Goal: Obtain resource: Download file/media

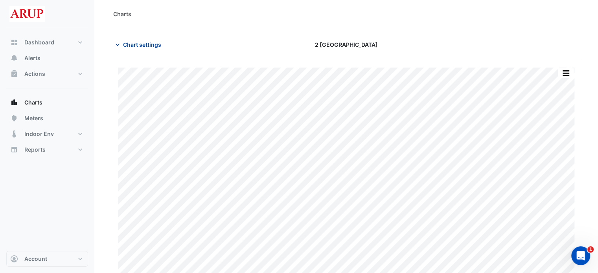
click at [116, 44] on icon "button" at bounding box center [118, 45] width 4 height 2
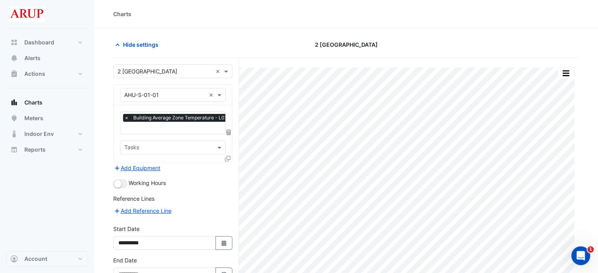
click at [126, 117] on span "×" at bounding box center [126, 118] width 7 height 8
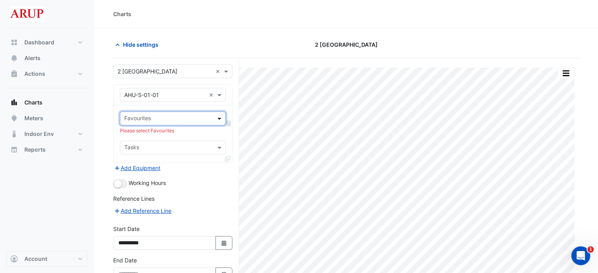
click at [221, 117] on span at bounding box center [221, 118] width 10 height 8
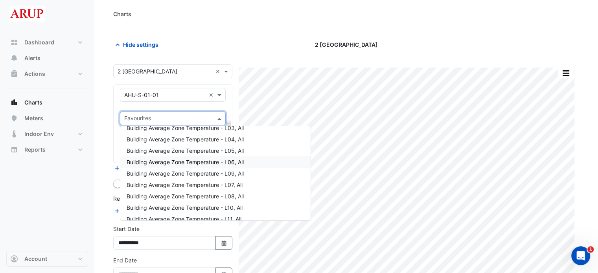
scroll to position [630, 0]
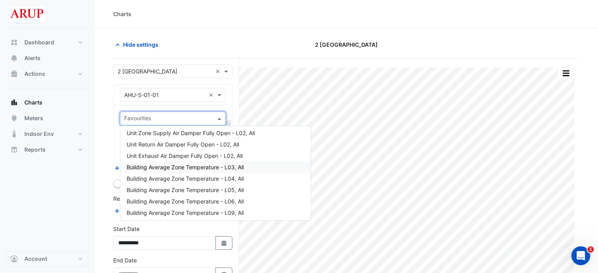
click at [199, 166] on span "Building Average Zone Temperature - L03, All" at bounding box center [185, 167] width 117 height 7
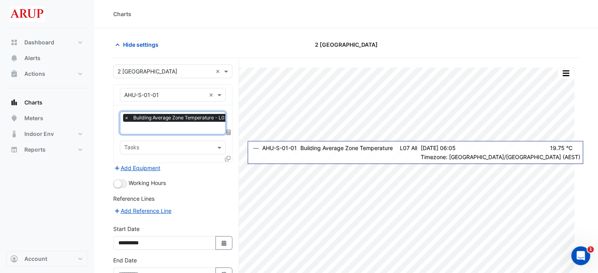
scroll to position [47, 0]
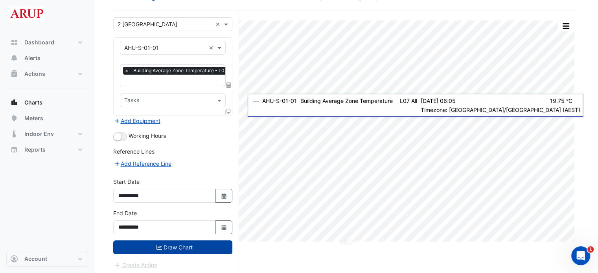
click at [177, 247] on button "Draw Chart" at bounding box center [172, 248] width 119 height 14
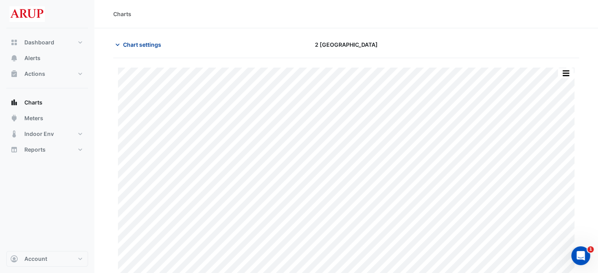
click at [120, 45] on icon "button" at bounding box center [118, 45] width 8 height 8
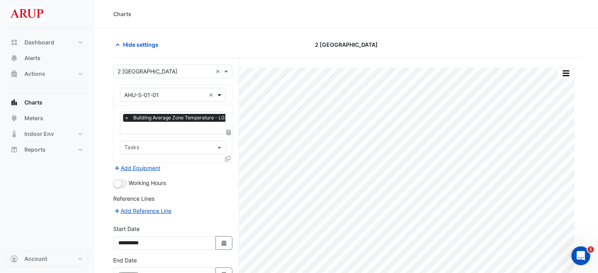
click at [219, 92] on span at bounding box center [221, 95] width 10 height 8
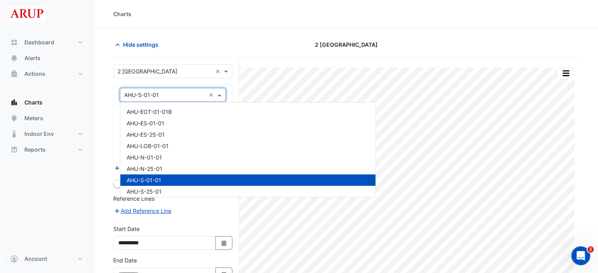
scroll to position [164, 0]
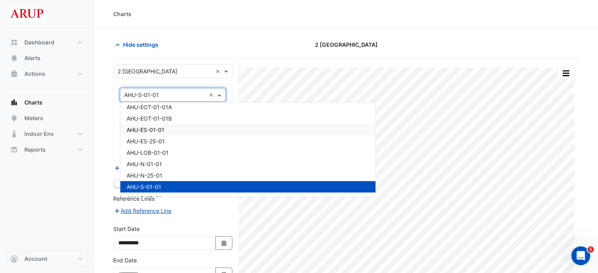
click at [175, 129] on div "AHU-ES-01-01" at bounding box center [247, 129] width 255 height 11
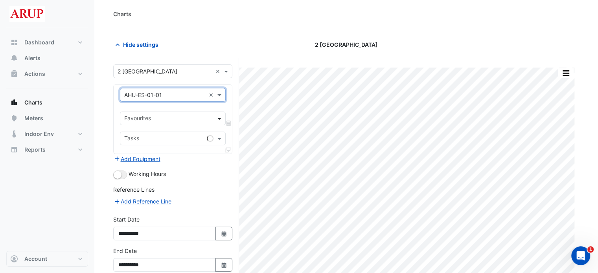
click at [219, 119] on span at bounding box center [221, 118] width 10 height 8
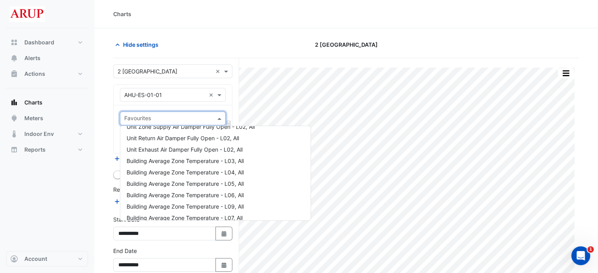
scroll to position [630, 0]
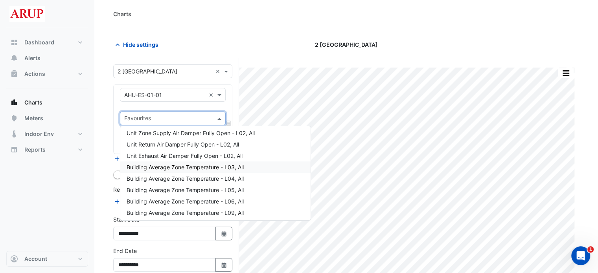
click at [205, 166] on span "Building Average Zone Temperature - L03, All" at bounding box center [185, 167] width 117 height 7
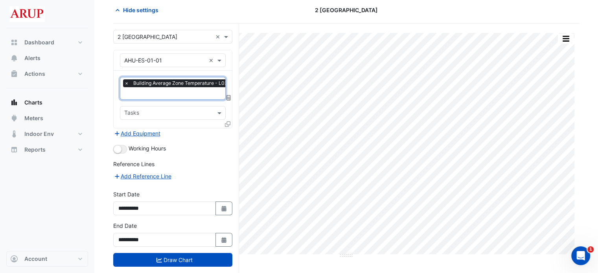
scroll to position [39, 0]
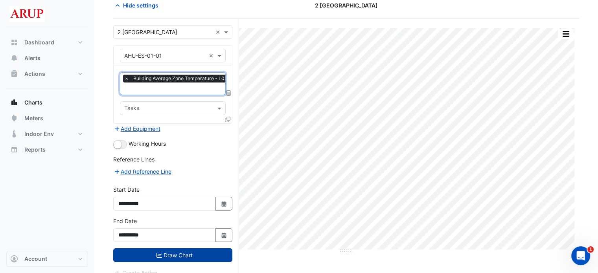
click at [175, 253] on button "Draw Chart" at bounding box center [172, 256] width 119 height 14
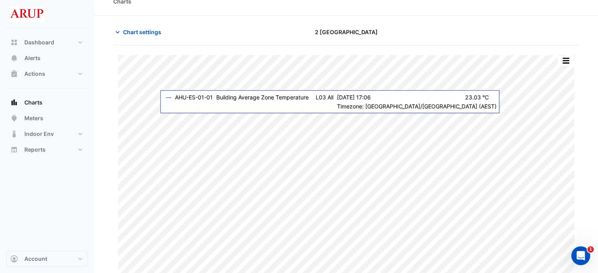
scroll to position [19, 0]
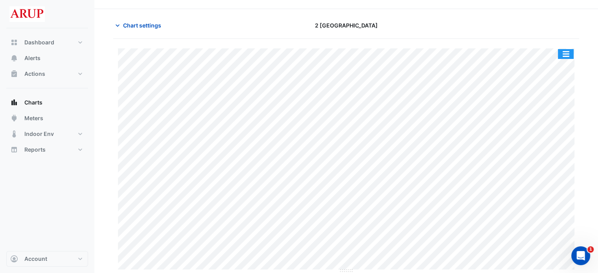
click at [568, 54] on button "button" at bounding box center [566, 54] width 16 height 10
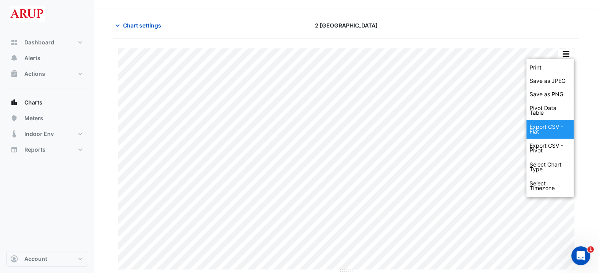
click at [550, 129] on div "Export CSV - Flat" at bounding box center [550, 129] width 47 height 19
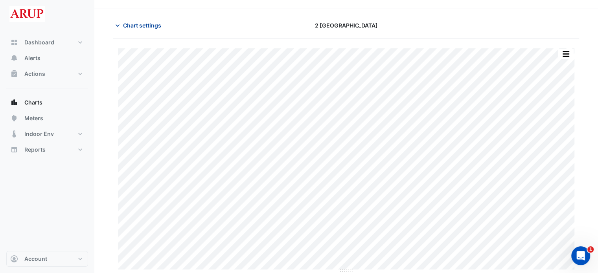
click at [124, 23] on span "Chart settings" at bounding box center [142, 25] width 38 height 8
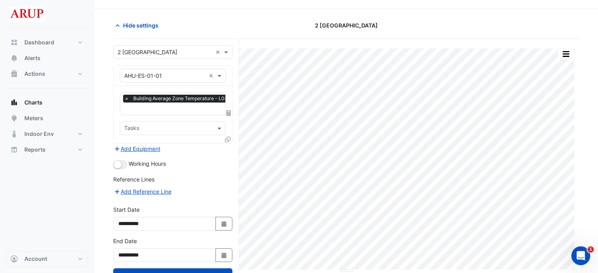
scroll to position [47, 0]
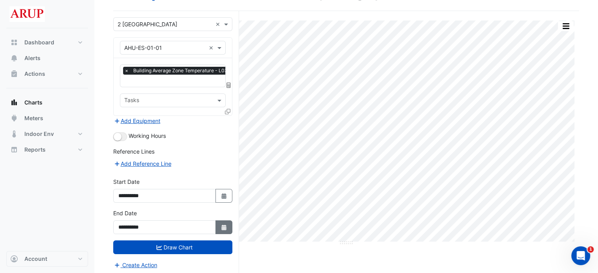
click at [220, 225] on button "Select Date" at bounding box center [224, 228] width 17 height 14
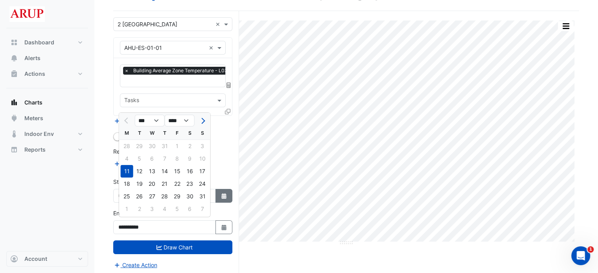
click at [229, 189] on button "Select Date" at bounding box center [224, 196] width 17 height 14
select select "*"
select select "****"
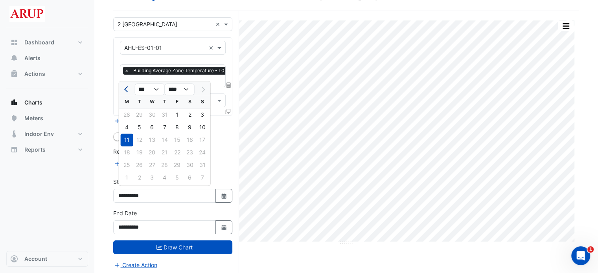
click at [127, 91] on span "Previous month" at bounding box center [127, 90] width 6 height 6
select select "*"
click at [130, 151] on div "21" at bounding box center [127, 152] width 13 height 13
type input "**********"
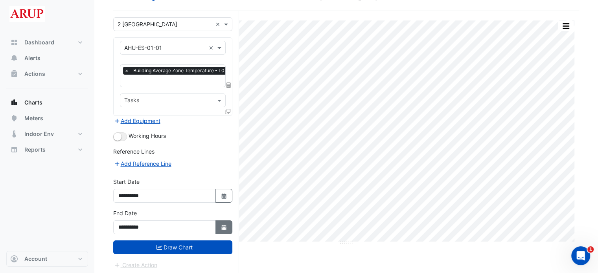
click at [227, 225] on icon "Select Date" at bounding box center [224, 228] width 7 height 6
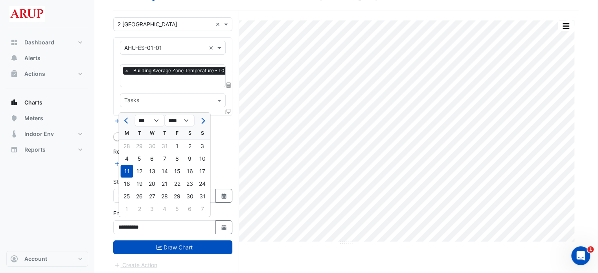
click at [126, 121] on span "Previous month" at bounding box center [127, 121] width 6 height 6
select select "*"
click at [129, 187] on div "21" at bounding box center [127, 184] width 13 height 13
type input "**********"
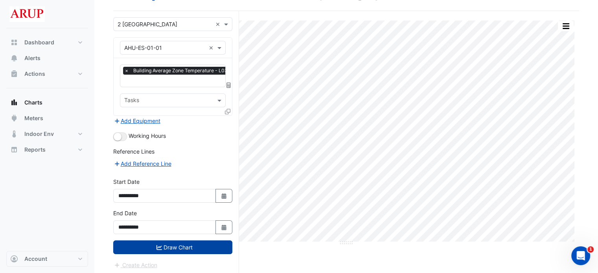
click at [172, 248] on button "Draw Chart" at bounding box center [172, 248] width 119 height 14
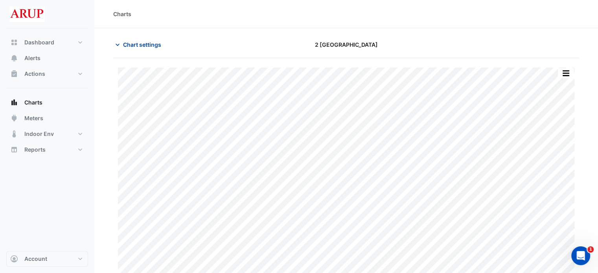
click at [118, 44] on icon "button" at bounding box center [118, 45] width 8 height 8
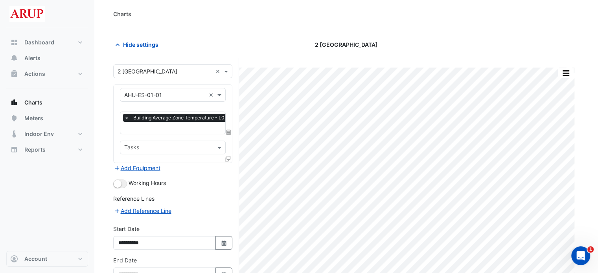
scroll to position [39, 0]
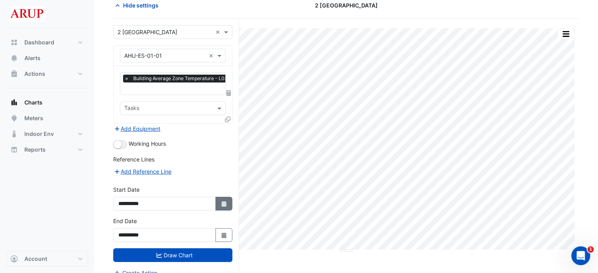
click at [219, 202] on button "Select Date" at bounding box center [224, 204] width 17 height 14
select select "*"
select select "****"
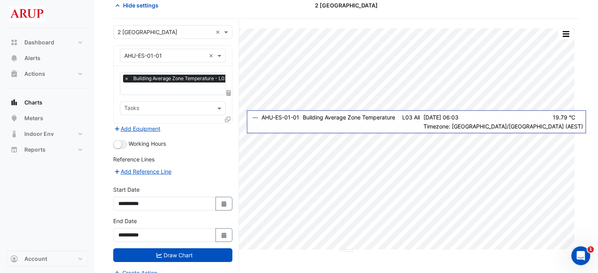
click at [127, 79] on span "×" at bounding box center [126, 79] width 7 height 8
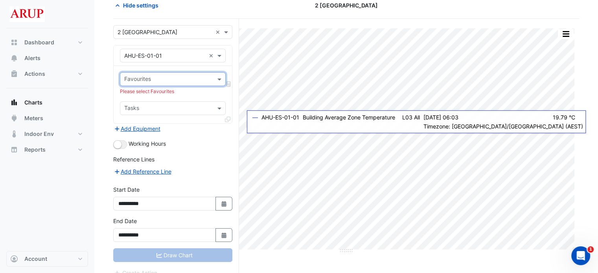
scroll to position [0, 0]
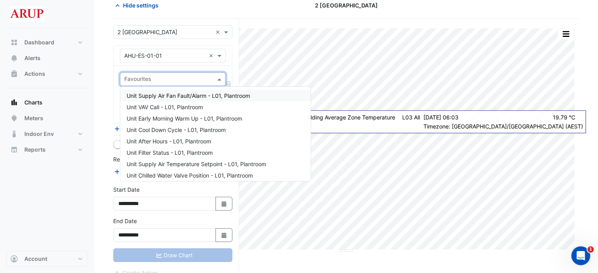
click at [222, 80] on span at bounding box center [221, 79] width 10 height 8
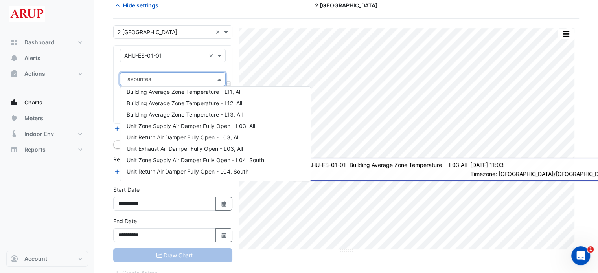
scroll to position [678, 0]
click at [241, 100] on span "Building Average Zone Temperature - L05, All" at bounding box center [185, 102] width 117 height 7
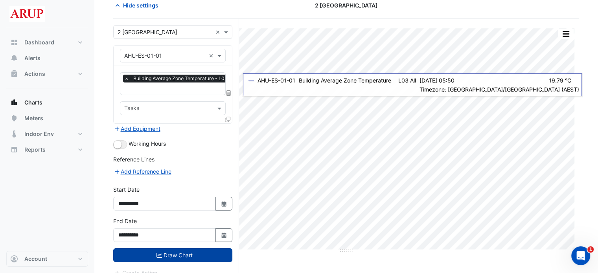
click at [179, 255] on button "Draw Chart" at bounding box center [172, 256] width 119 height 14
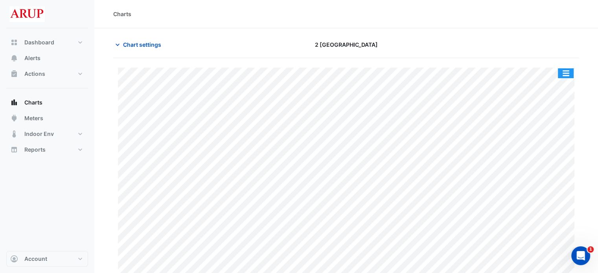
click at [569, 71] on button "button" at bounding box center [566, 73] width 16 height 10
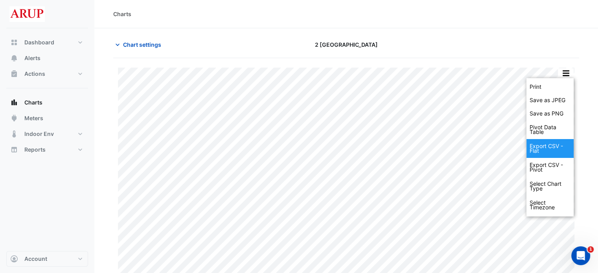
click at [554, 148] on div "Export CSV - Flat" at bounding box center [550, 148] width 47 height 19
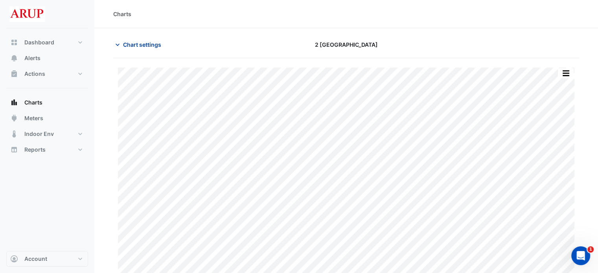
click at [116, 45] on icon "button" at bounding box center [118, 45] width 8 height 8
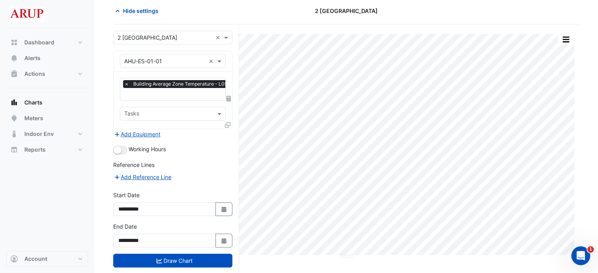
scroll to position [47, 0]
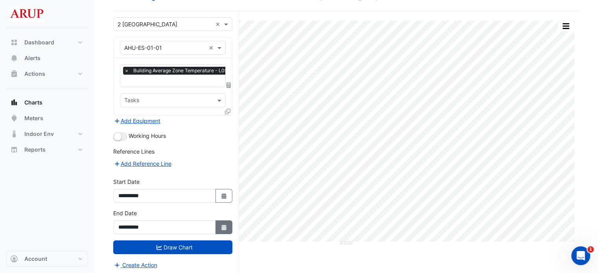
click at [223, 225] on icon "button" at bounding box center [224, 228] width 5 height 6
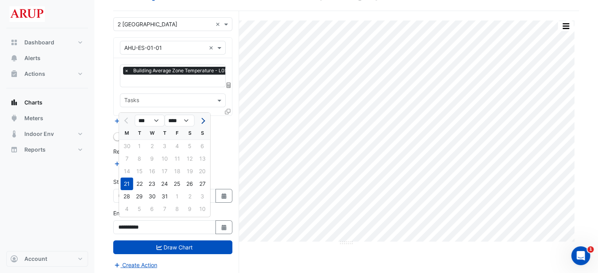
click at [201, 120] on span "Next month" at bounding box center [202, 121] width 6 height 6
select select "*"
click at [127, 172] on div "11" at bounding box center [127, 171] width 13 height 13
type input "**********"
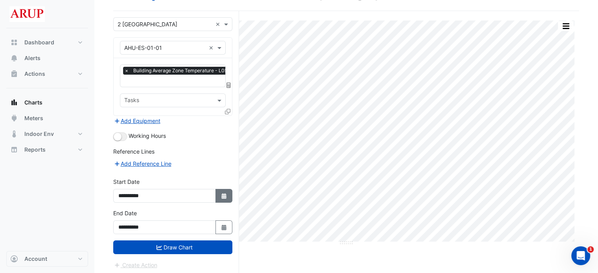
click at [223, 195] on icon "button" at bounding box center [224, 197] width 5 height 6
select select "*"
select select "****"
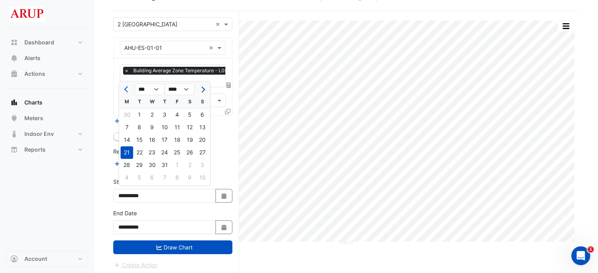
click at [203, 91] on span "Next month" at bounding box center [202, 90] width 6 height 6
select select "*"
click at [125, 138] on div "11" at bounding box center [127, 140] width 13 height 13
type input "**********"
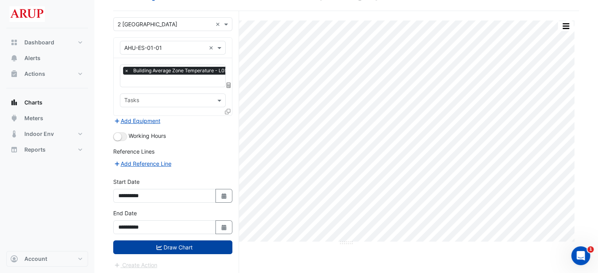
click at [176, 243] on button "Draw Chart" at bounding box center [172, 248] width 119 height 14
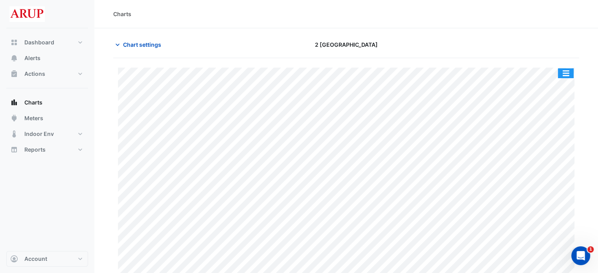
click at [572, 76] on button "button" at bounding box center [566, 73] width 16 height 10
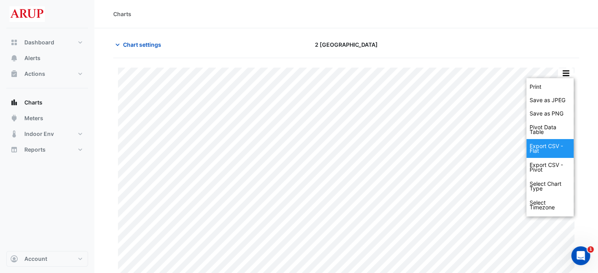
click at [547, 150] on div "Export CSV - Flat" at bounding box center [550, 148] width 47 height 19
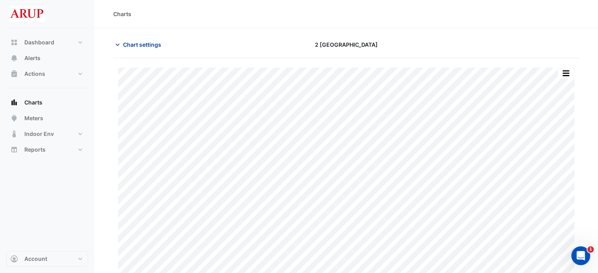
click at [116, 45] on icon "button" at bounding box center [118, 45] width 8 height 8
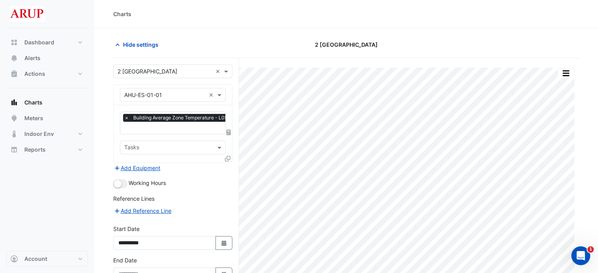
click at [124, 118] on span "×" at bounding box center [126, 118] width 7 height 8
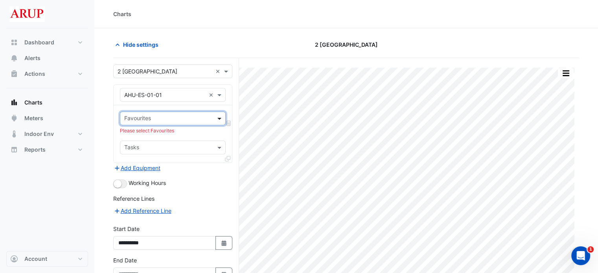
click at [220, 118] on span at bounding box center [221, 118] width 10 height 8
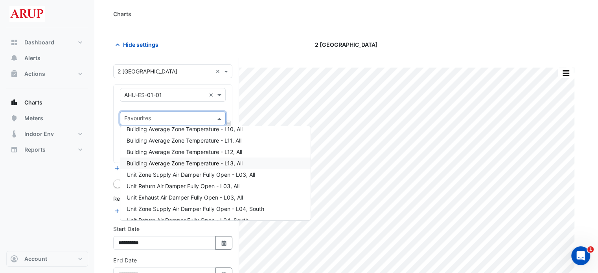
scroll to position [708, 0]
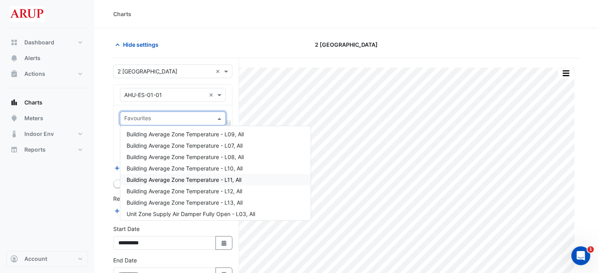
click at [199, 183] on div "Building Average Zone Temperature - L11, All" at bounding box center [215, 179] width 190 height 11
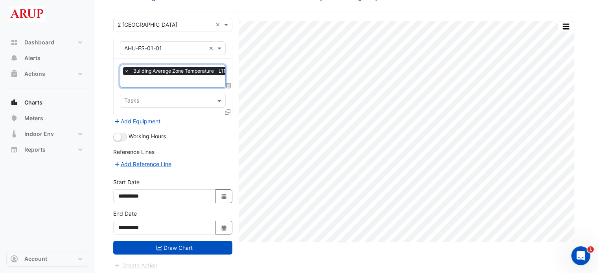
scroll to position [47, 0]
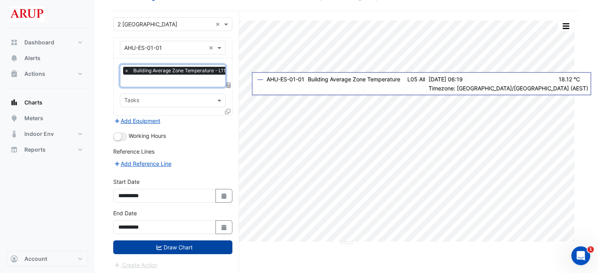
click at [176, 247] on button "Draw Chart" at bounding box center [172, 248] width 119 height 14
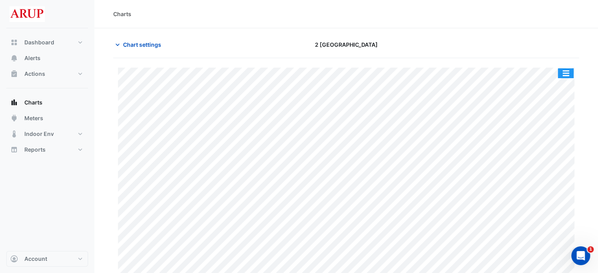
click at [570, 77] on button "button" at bounding box center [566, 73] width 16 height 10
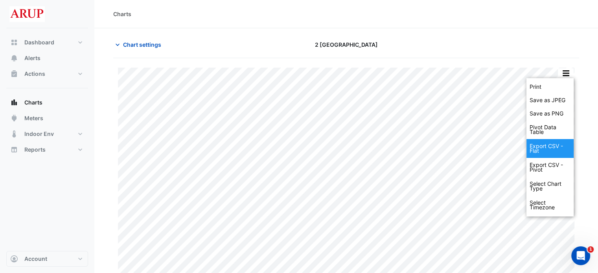
click at [547, 149] on div "Export CSV - Flat" at bounding box center [550, 148] width 47 height 19
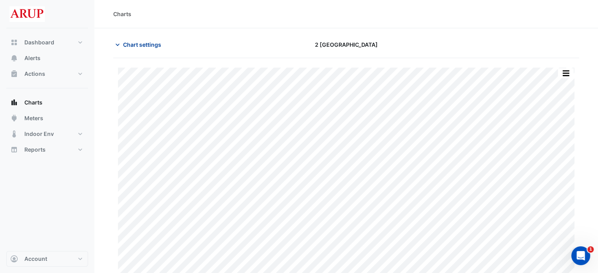
click at [120, 48] on icon "button" at bounding box center [118, 45] width 8 height 8
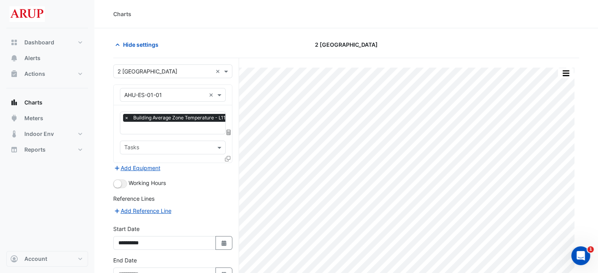
scroll to position [47, 0]
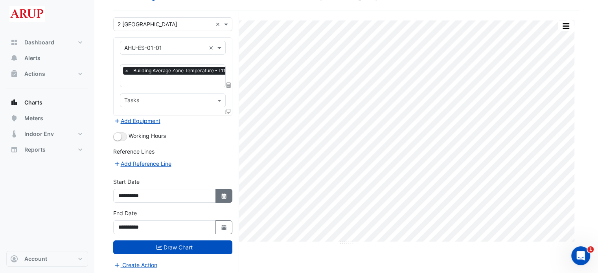
click at [219, 195] on button "Select Date" at bounding box center [224, 196] width 17 height 14
select select "*"
select select "****"
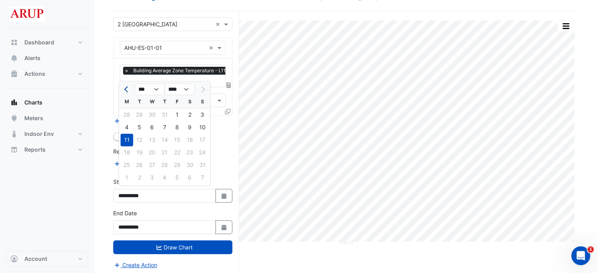
click at [123, 85] on button "Previous month" at bounding box center [126, 89] width 9 height 13
select select "*"
click at [124, 155] on div "21" at bounding box center [127, 152] width 13 height 13
type input "**********"
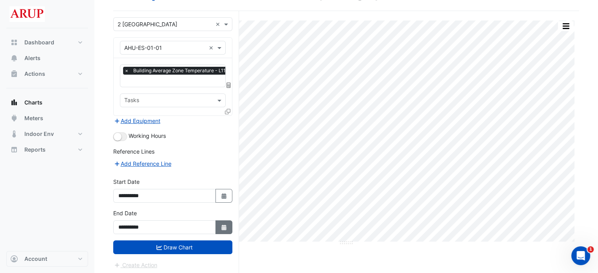
click at [225, 221] on button "Select Date" at bounding box center [224, 228] width 17 height 14
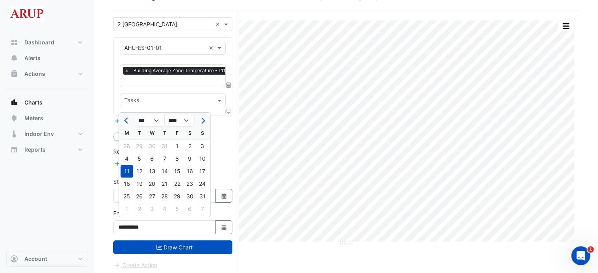
click at [127, 120] on span "Previous month" at bounding box center [127, 121] width 6 height 6
select select "*"
click at [126, 186] on div "21" at bounding box center [127, 184] width 13 height 13
type input "**********"
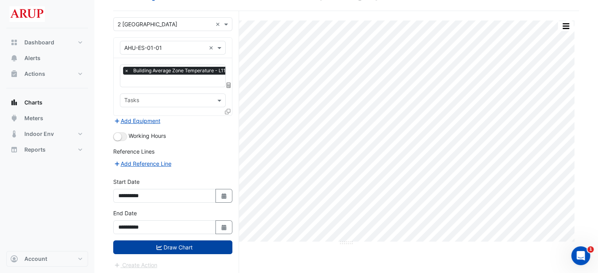
click at [180, 243] on button "Draw Chart" at bounding box center [172, 248] width 119 height 14
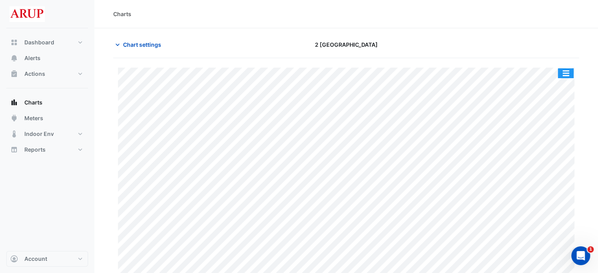
click at [571, 76] on button "button" at bounding box center [566, 73] width 16 height 10
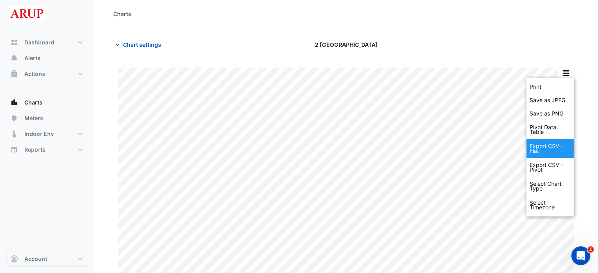
click at [552, 144] on div "Export CSV - Flat" at bounding box center [550, 148] width 47 height 19
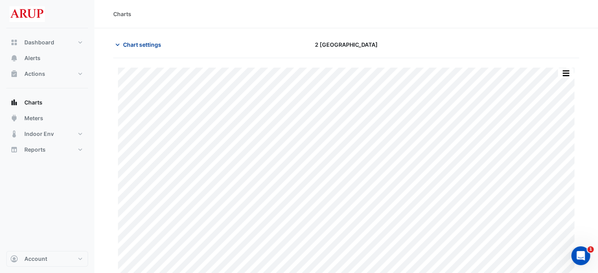
click at [118, 44] on icon "button" at bounding box center [118, 45] width 4 height 2
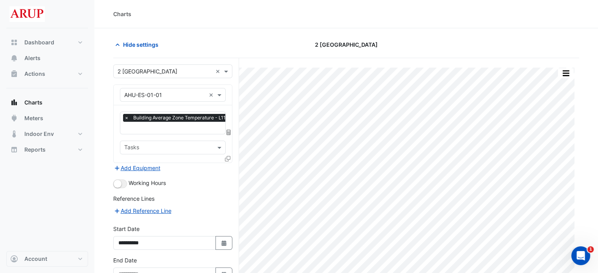
click at [127, 118] on span "×" at bounding box center [126, 118] width 7 height 8
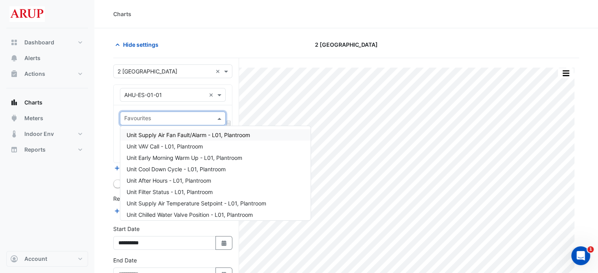
click at [221, 116] on span at bounding box center [221, 118] width 10 height 8
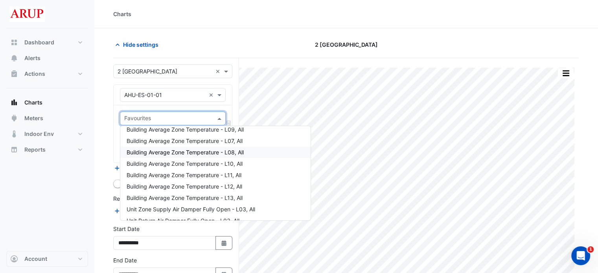
scroll to position [718, 0]
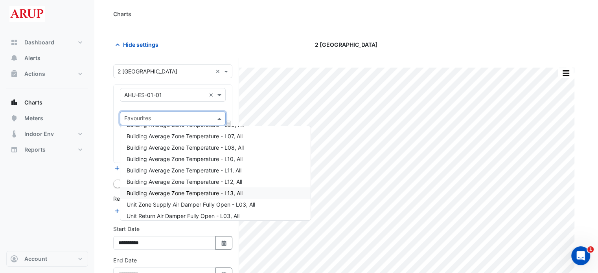
click at [193, 193] on span "Building Average Zone Temperature - L13, All" at bounding box center [185, 193] width 116 height 7
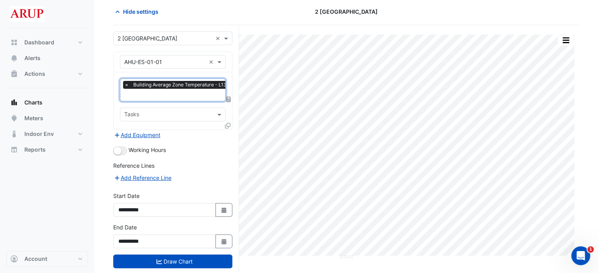
scroll to position [47, 0]
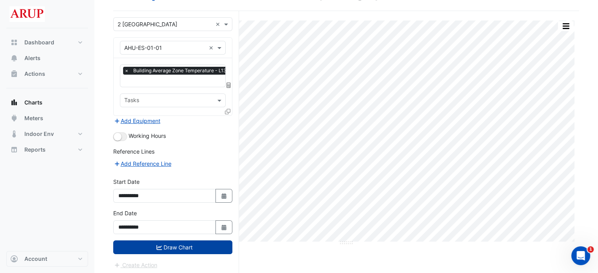
click at [181, 246] on button "Draw Chart" at bounding box center [172, 248] width 119 height 14
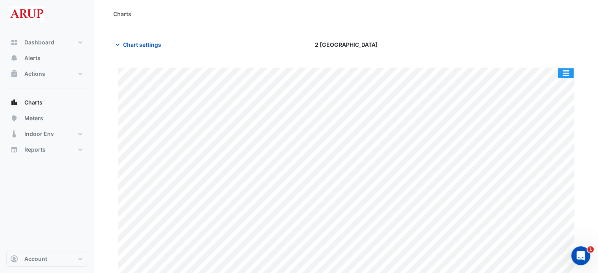
click at [561, 76] on button "button" at bounding box center [566, 73] width 16 height 10
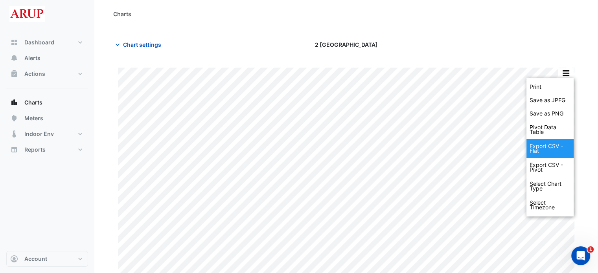
click at [548, 145] on div "Export CSV - Flat" at bounding box center [550, 148] width 47 height 19
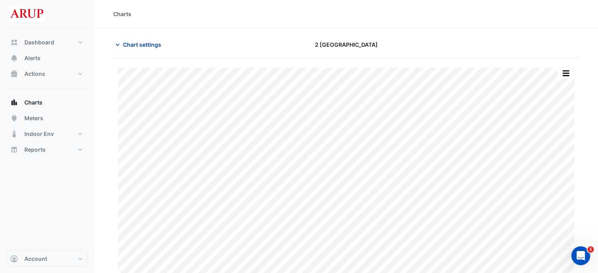
click at [120, 45] on icon "button" at bounding box center [118, 45] width 8 height 8
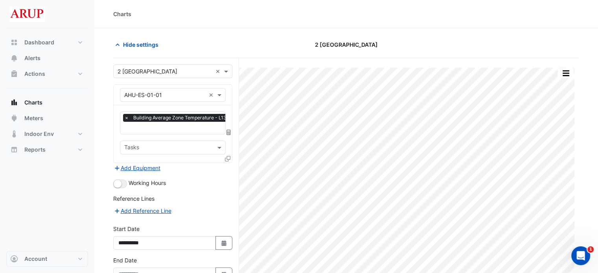
scroll to position [47, 0]
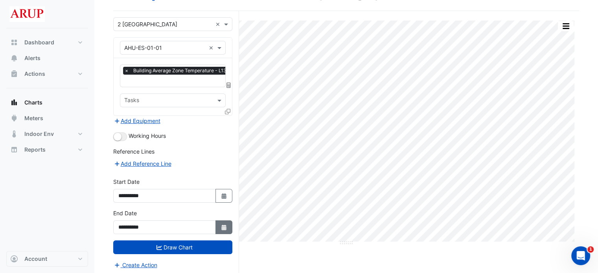
click at [223, 227] on icon "button" at bounding box center [224, 228] width 5 height 6
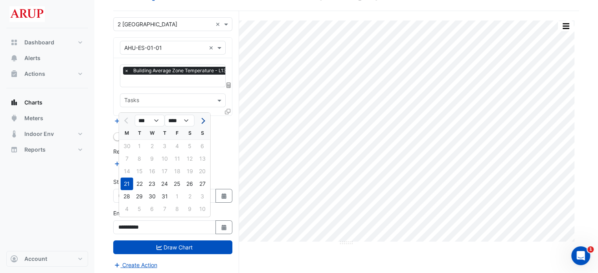
click at [201, 120] on span "Next month" at bounding box center [202, 121] width 6 height 6
select select "*"
click at [129, 170] on div "11" at bounding box center [127, 171] width 13 height 13
type input "**********"
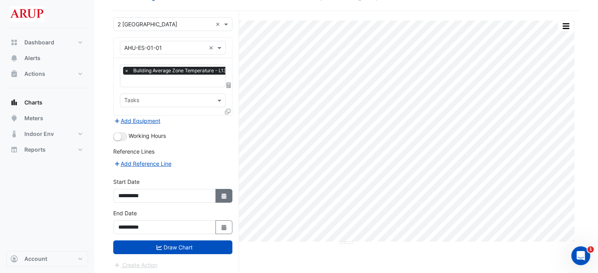
click at [226, 195] on icon "button" at bounding box center [224, 197] width 5 height 6
select select "*"
select select "****"
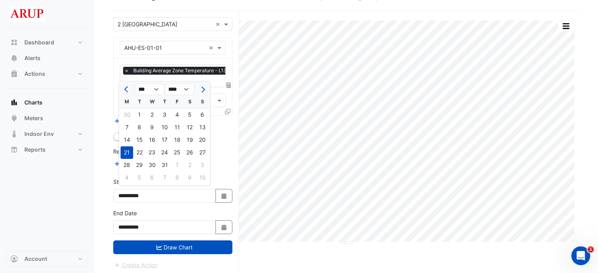
click at [204, 90] on span "Next month" at bounding box center [202, 90] width 6 height 6
select select "*"
click at [128, 144] on div "11" at bounding box center [127, 140] width 13 height 13
type input "**********"
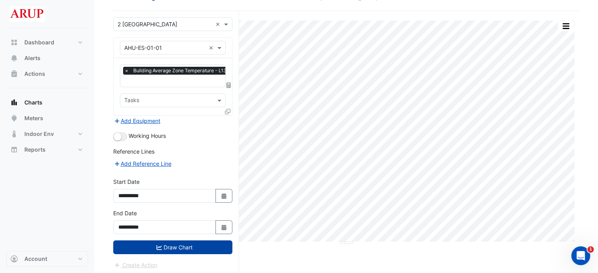
click at [179, 247] on button "Draw Chart" at bounding box center [172, 248] width 119 height 14
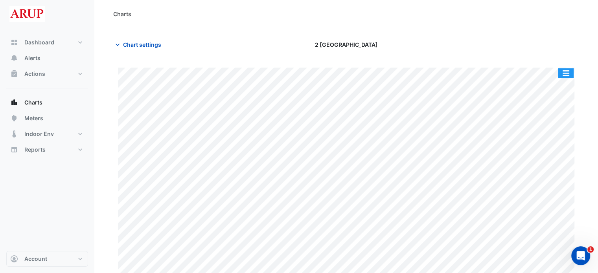
click at [566, 72] on button "button" at bounding box center [566, 73] width 16 height 10
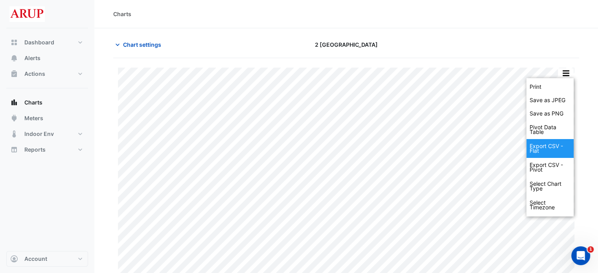
click at [548, 146] on div "Export CSV - Flat" at bounding box center [550, 148] width 47 height 19
